Goal: Information Seeking & Learning: Find specific fact

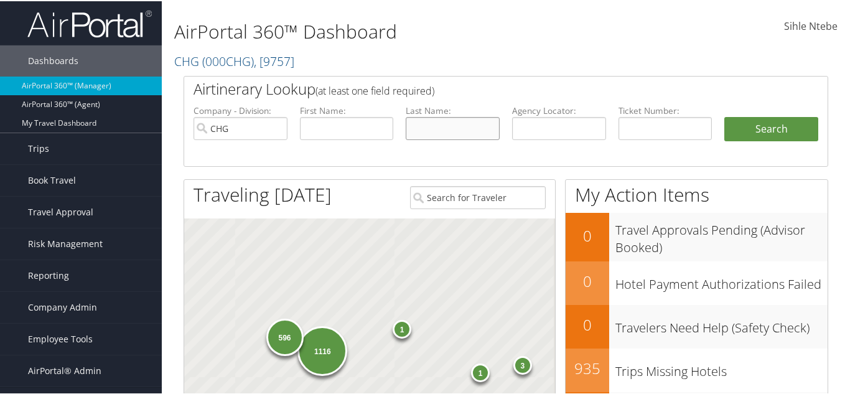
click at [424, 123] on input "text" at bounding box center [453, 127] width 94 height 23
paste input "lareau"
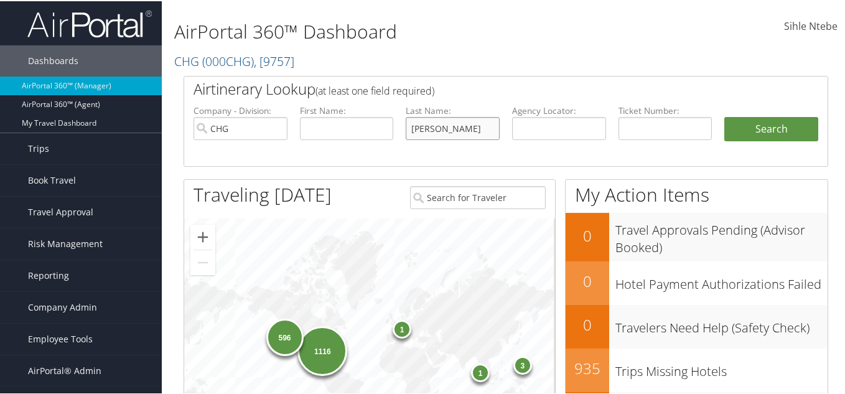
type input "lareau"
click at [344, 123] on input "text" at bounding box center [347, 127] width 94 height 23
paste input "lawrence"
type input "lawrence"
click at [247, 129] on input "CHG" at bounding box center [241, 127] width 94 height 23
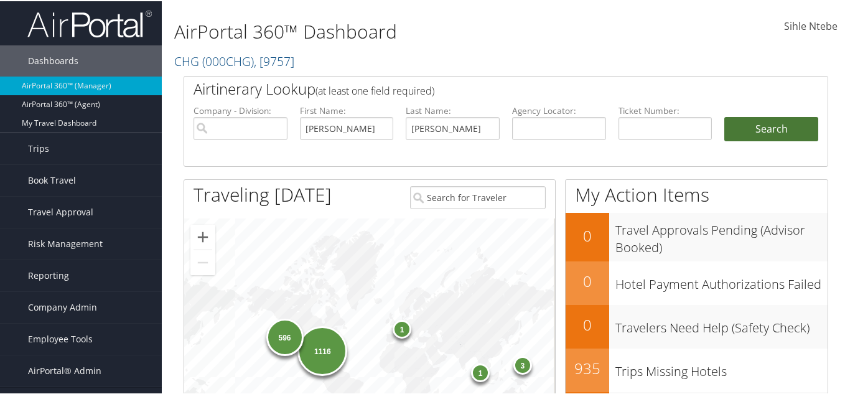
click at [764, 125] on button "Search" at bounding box center [772, 128] width 94 height 25
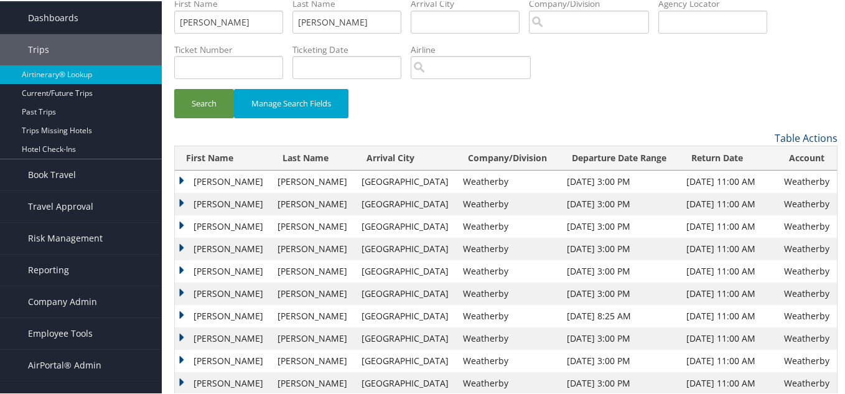
scroll to position [62, 0]
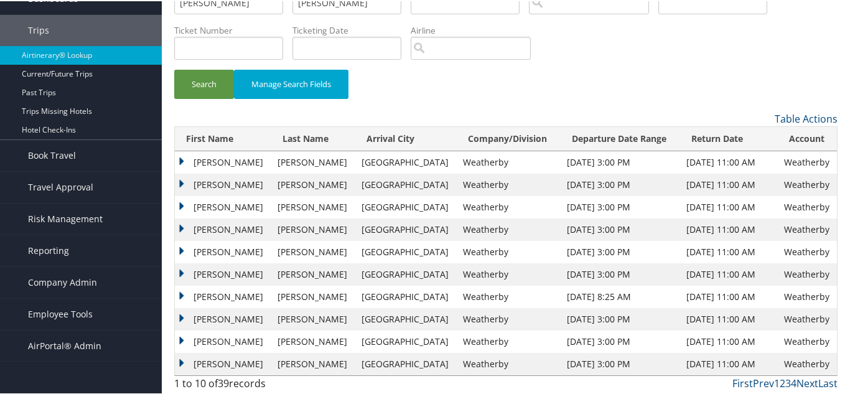
click at [181, 181] on td "Lawrence" at bounding box center [223, 183] width 96 height 22
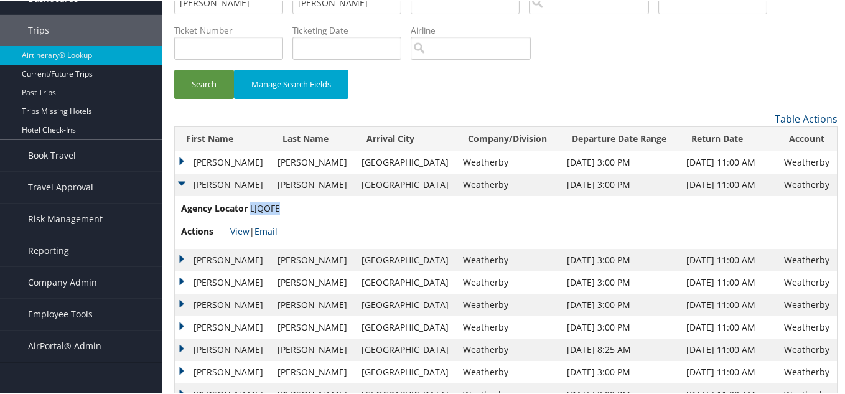
drag, startPoint x: 283, startPoint y: 207, endPoint x: 251, endPoint y: 211, distance: 32.6
click at [251, 211] on li "Agency Locator LJQOFE" at bounding box center [230, 209] width 99 height 19
copy span "LJQOFE"
click at [182, 257] on td "Lawrence" at bounding box center [223, 259] width 96 height 22
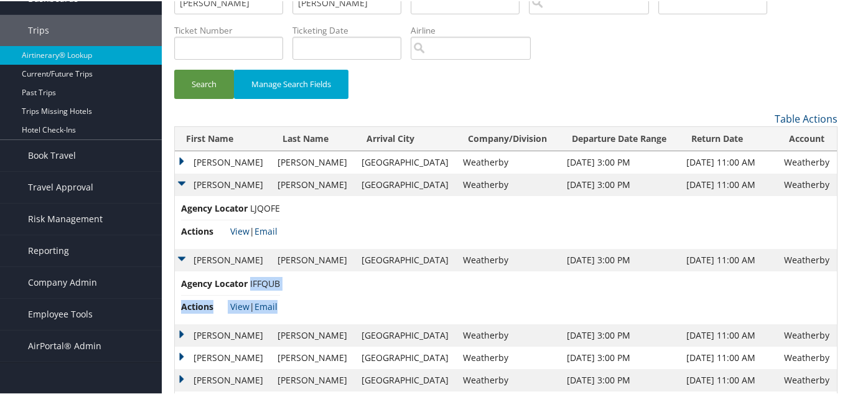
drag, startPoint x: 284, startPoint y: 281, endPoint x: 248, endPoint y: 284, distance: 35.6
click at [248, 284] on td "Agency Locator IFFQUB Actions View | Email" at bounding box center [506, 296] width 662 height 53
click at [260, 291] on li "Agency Locator IFFQUB" at bounding box center [230, 285] width 99 height 19
drag, startPoint x: 280, startPoint y: 284, endPoint x: 250, endPoint y: 283, distance: 29.9
click at [250, 283] on span "IFFQUB" at bounding box center [265, 282] width 30 height 12
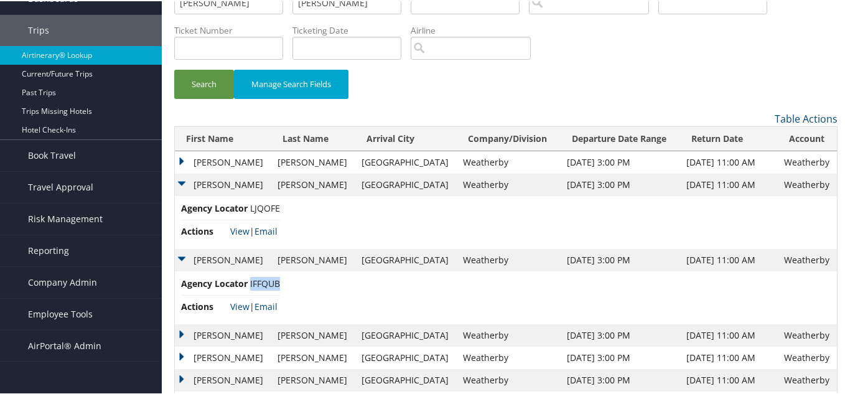
copy span "IFFQUB"
drag, startPoint x: 285, startPoint y: 206, endPoint x: 267, endPoint y: 205, distance: 18.1
click at [267, 205] on td "Agency Locator LJQOFE Actions View | Email" at bounding box center [506, 221] width 662 height 53
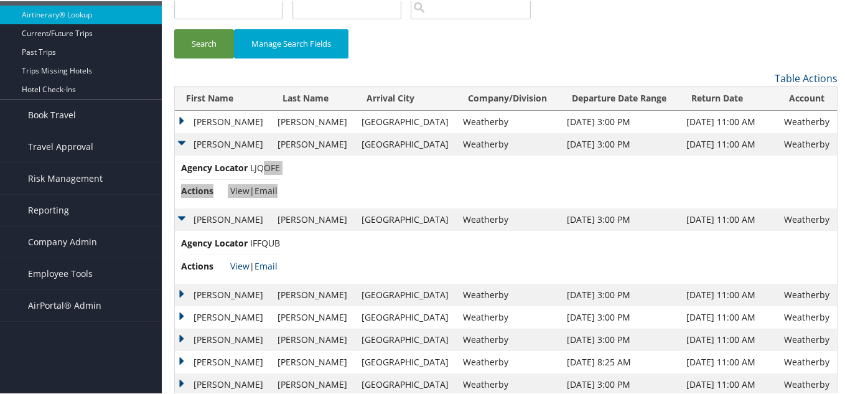
scroll to position [0, 0]
